Goal: Task Accomplishment & Management: Manage account settings

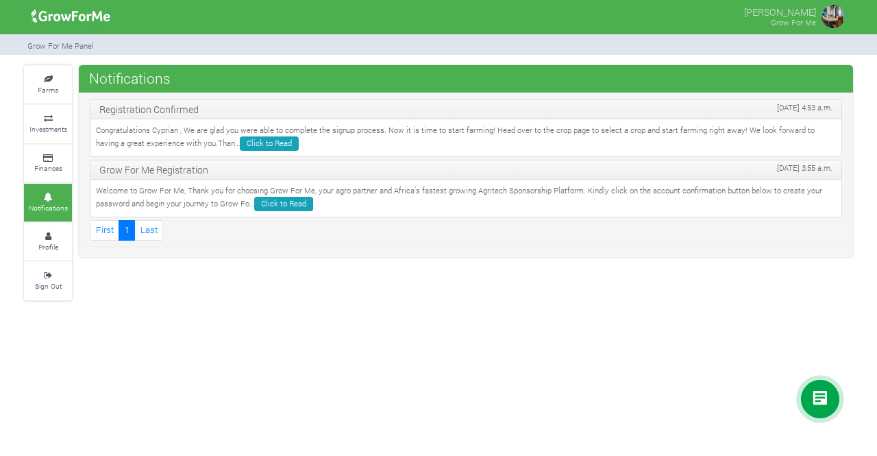
click at [833, 20] on img at bounding box center [832, 16] width 27 height 27
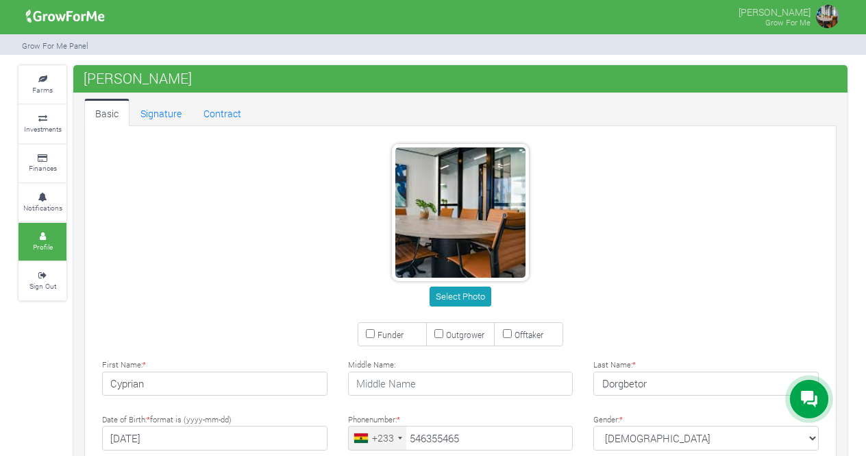
type input "54 635 5465"
